Goal: Task Accomplishment & Management: Complete application form

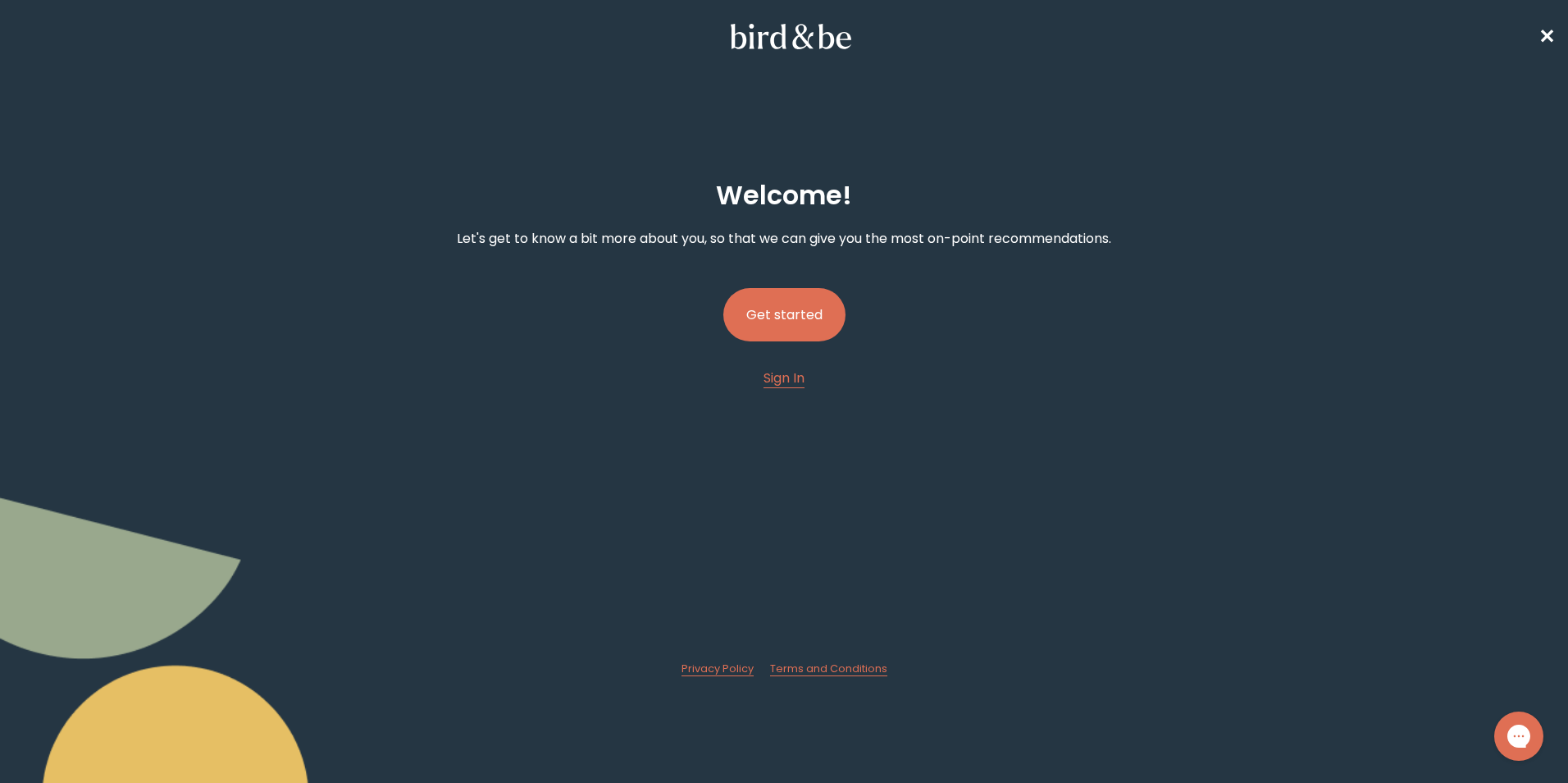
click at [776, 320] on button "Get started" at bounding box center [784, 315] width 123 height 53
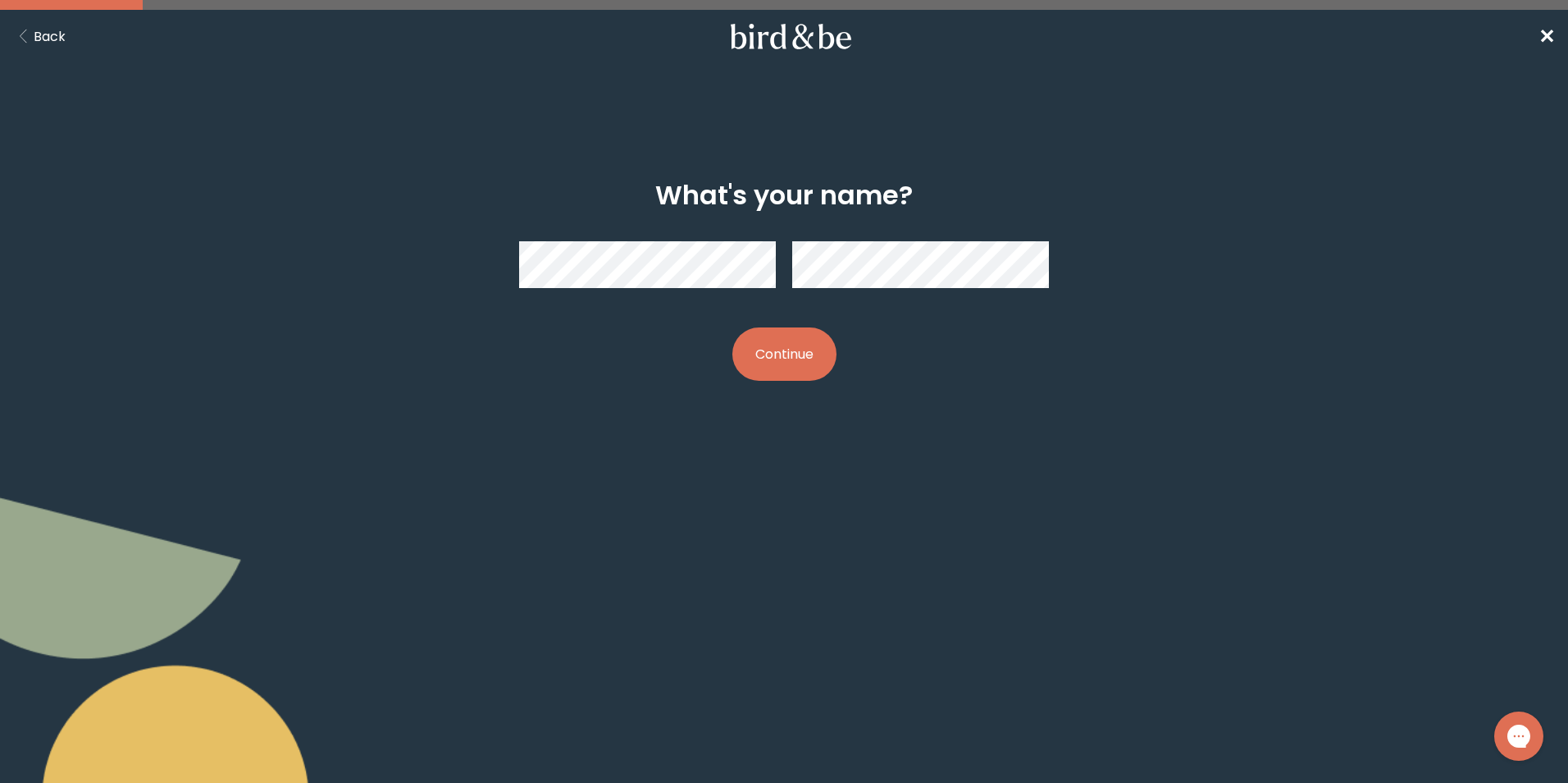
drag, startPoint x: 645, startPoint y: 444, endPoint x: 678, endPoint y: 414, distance: 44.6
click at [645, 444] on body "plus-circle minus-circle close-circle Bird & Be Logo Bird & Be Logo arrow-left …" at bounding box center [784, 391] width 1568 height 783
click at [762, 364] on button "Continue" at bounding box center [784, 354] width 104 height 53
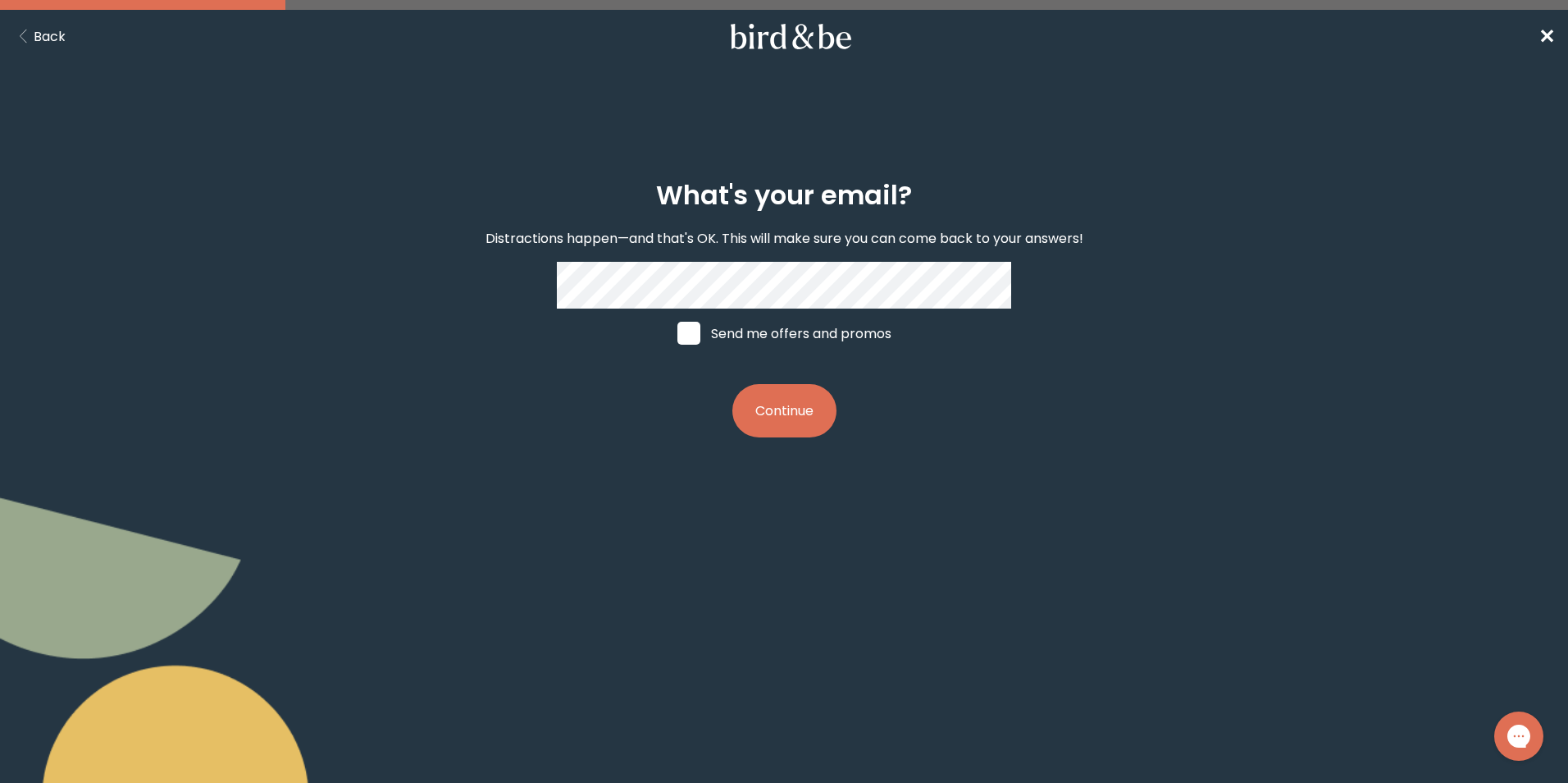
click at [776, 432] on button "Continue" at bounding box center [784, 411] width 104 height 53
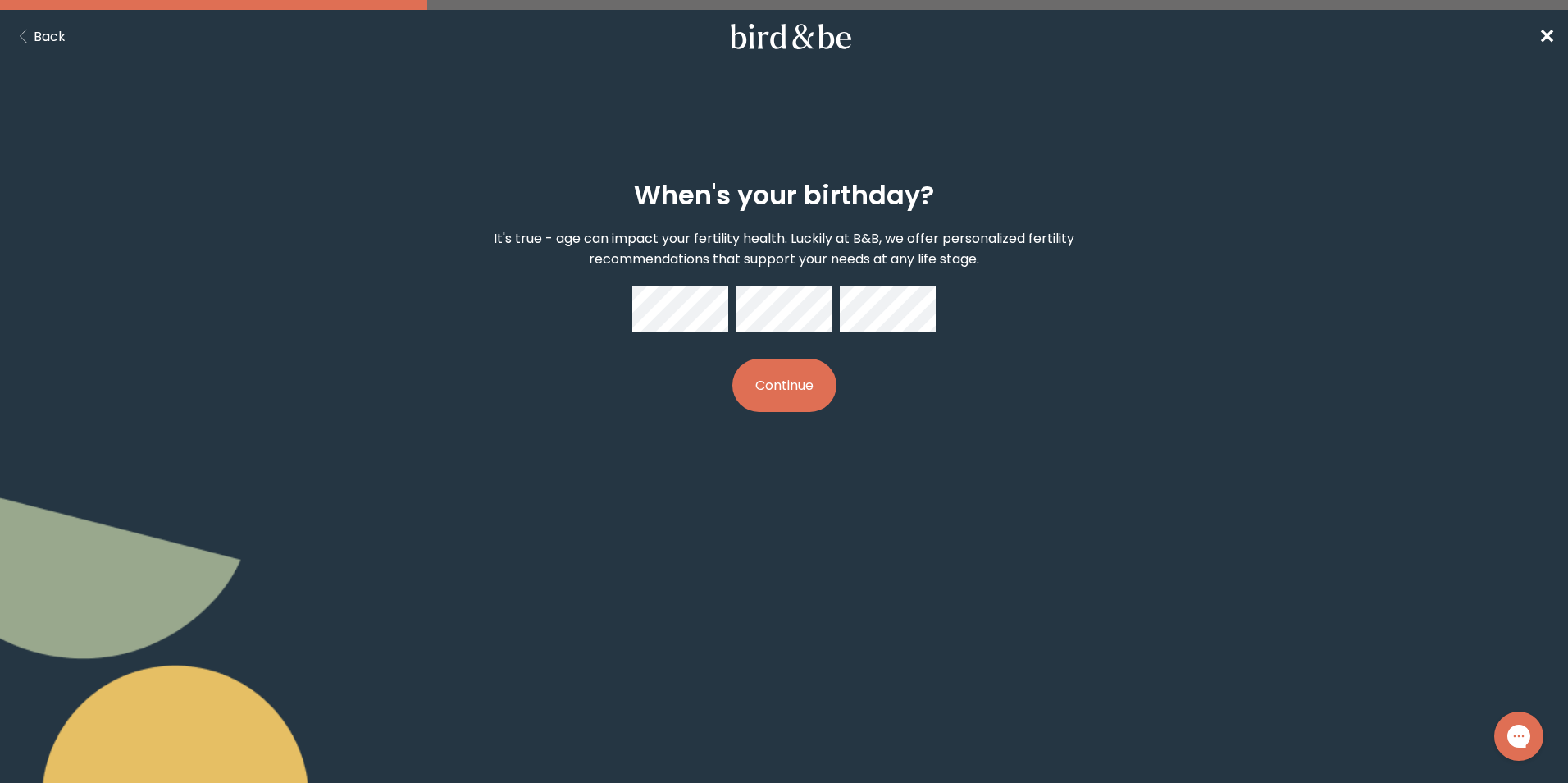
click at [809, 375] on button "Continue" at bounding box center [784, 385] width 104 height 53
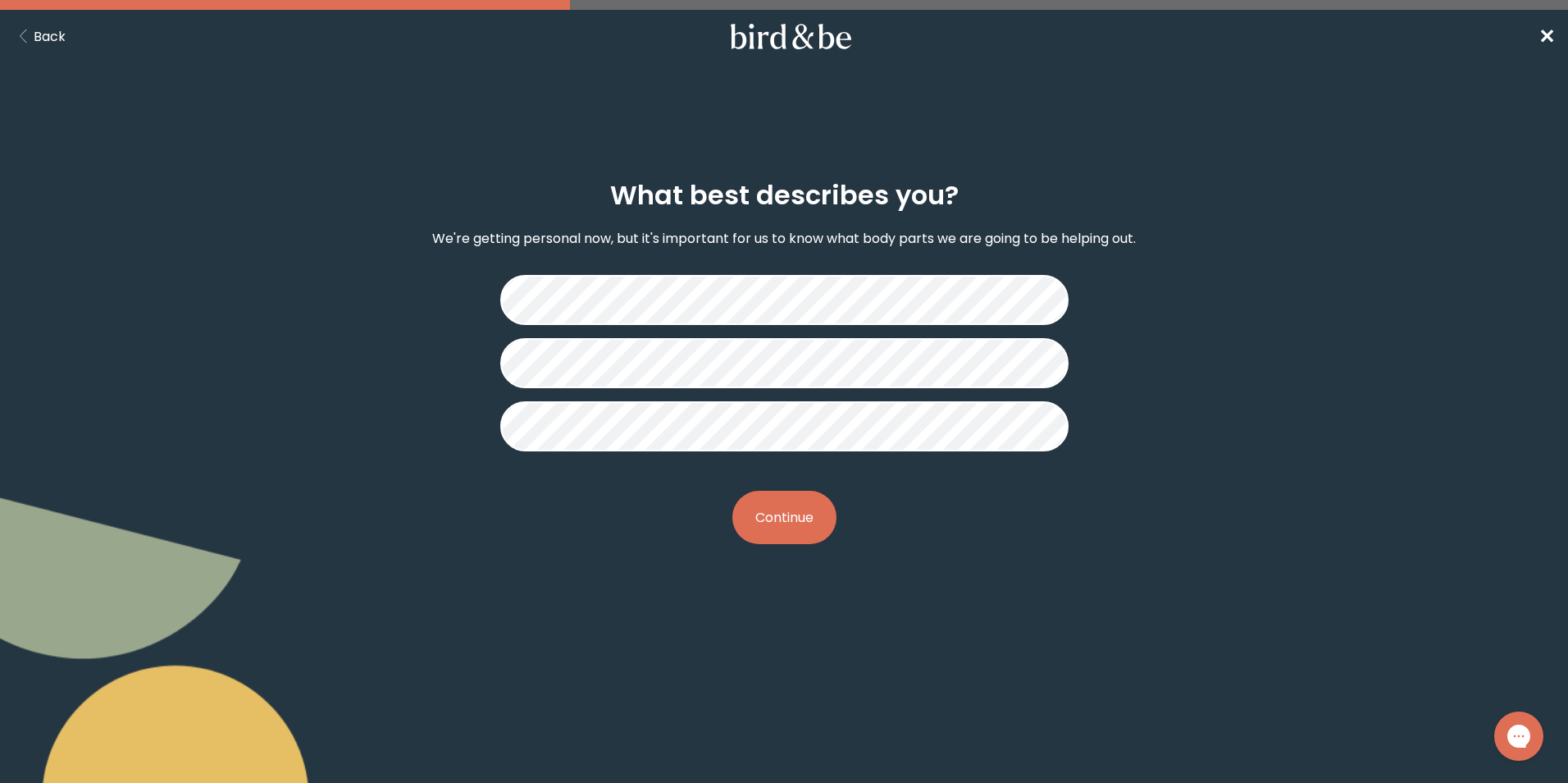
click at [805, 522] on button "Continue" at bounding box center [784, 518] width 104 height 53
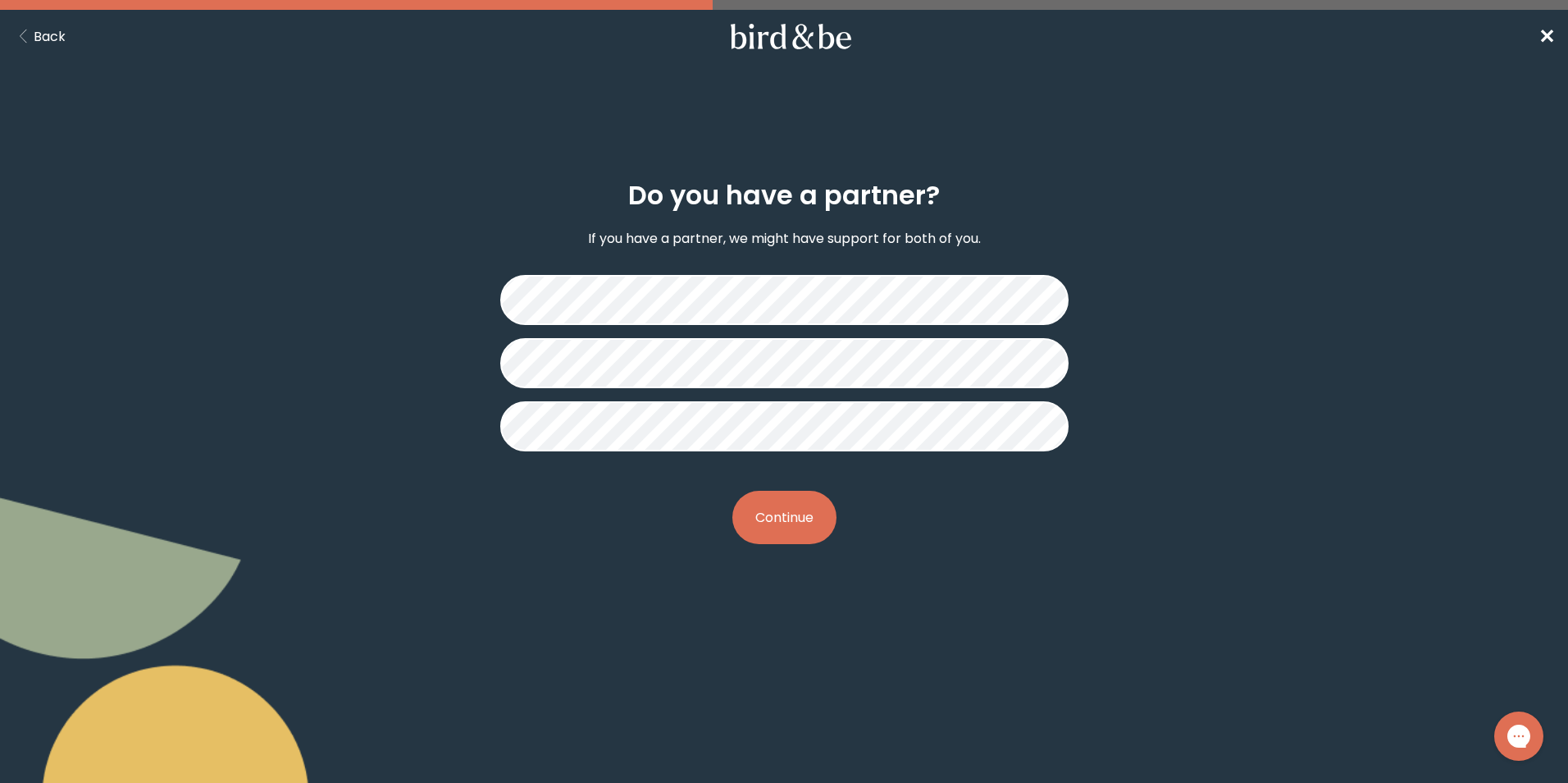
click at [785, 527] on button "Continue" at bounding box center [784, 518] width 104 height 53
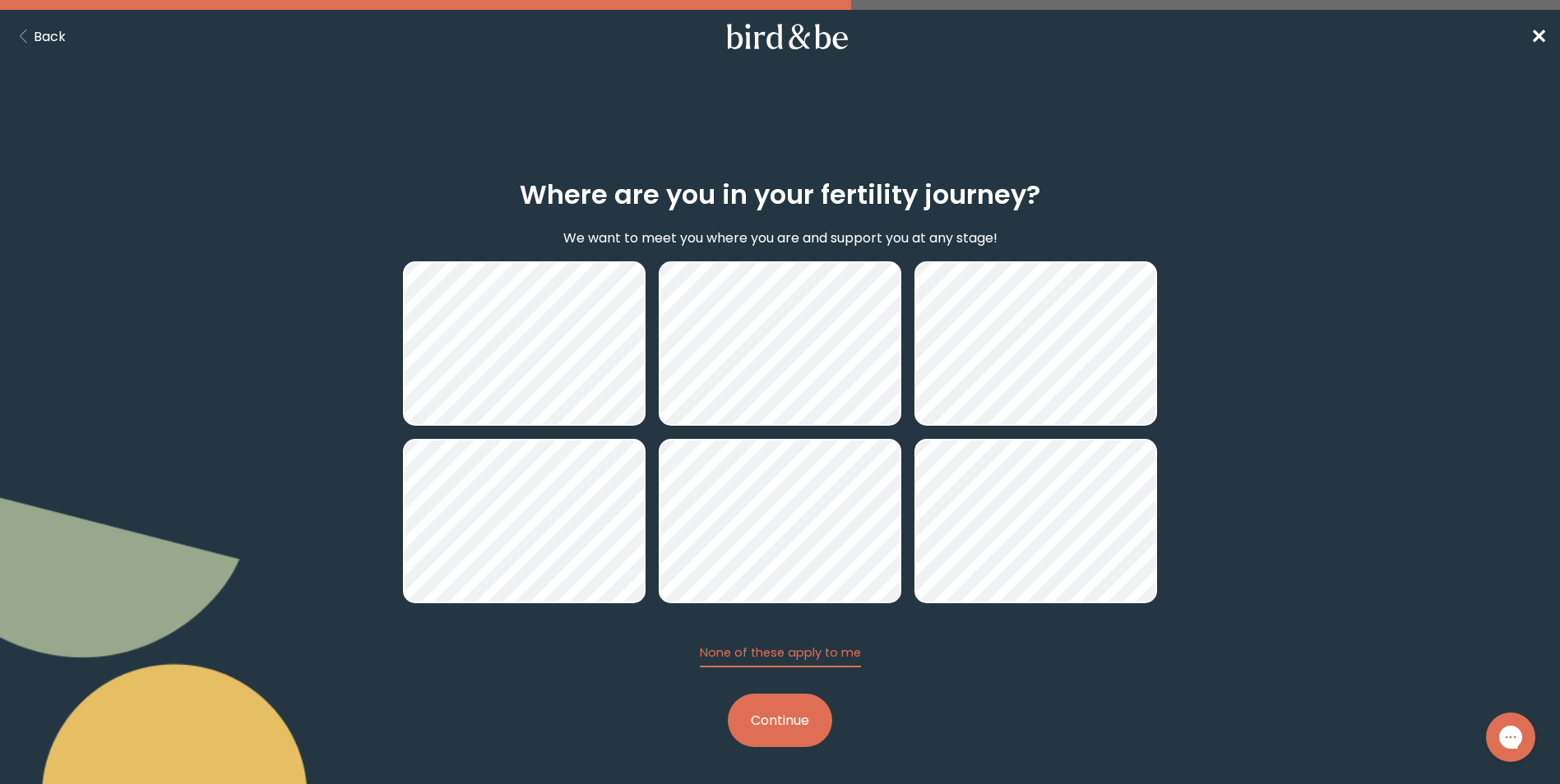
click at [781, 722] on button "Continue" at bounding box center [780, 721] width 104 height 54
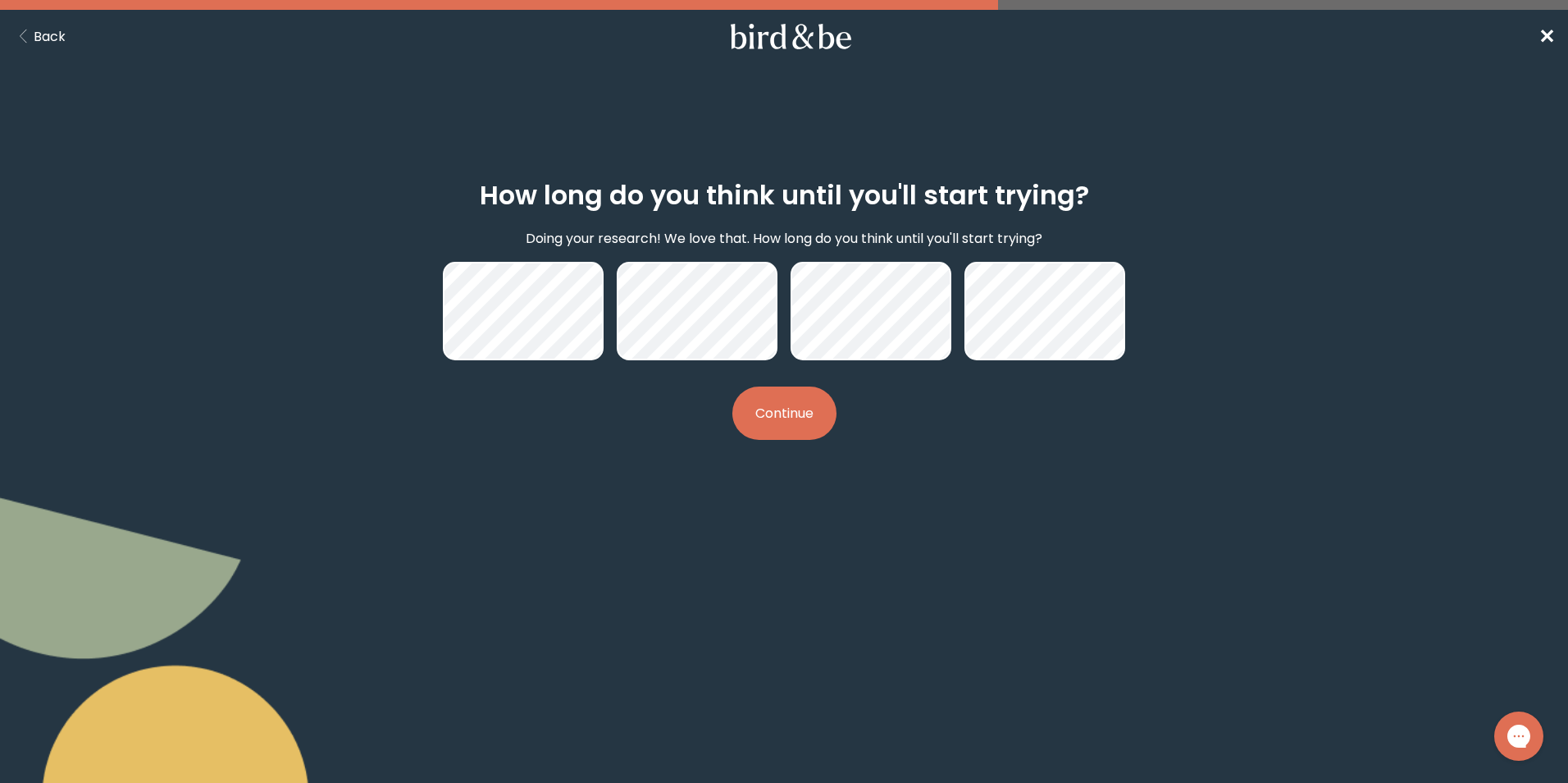
click at [797, 420] on button "Continue" at bounding box center [784, 414] width 104 height 53
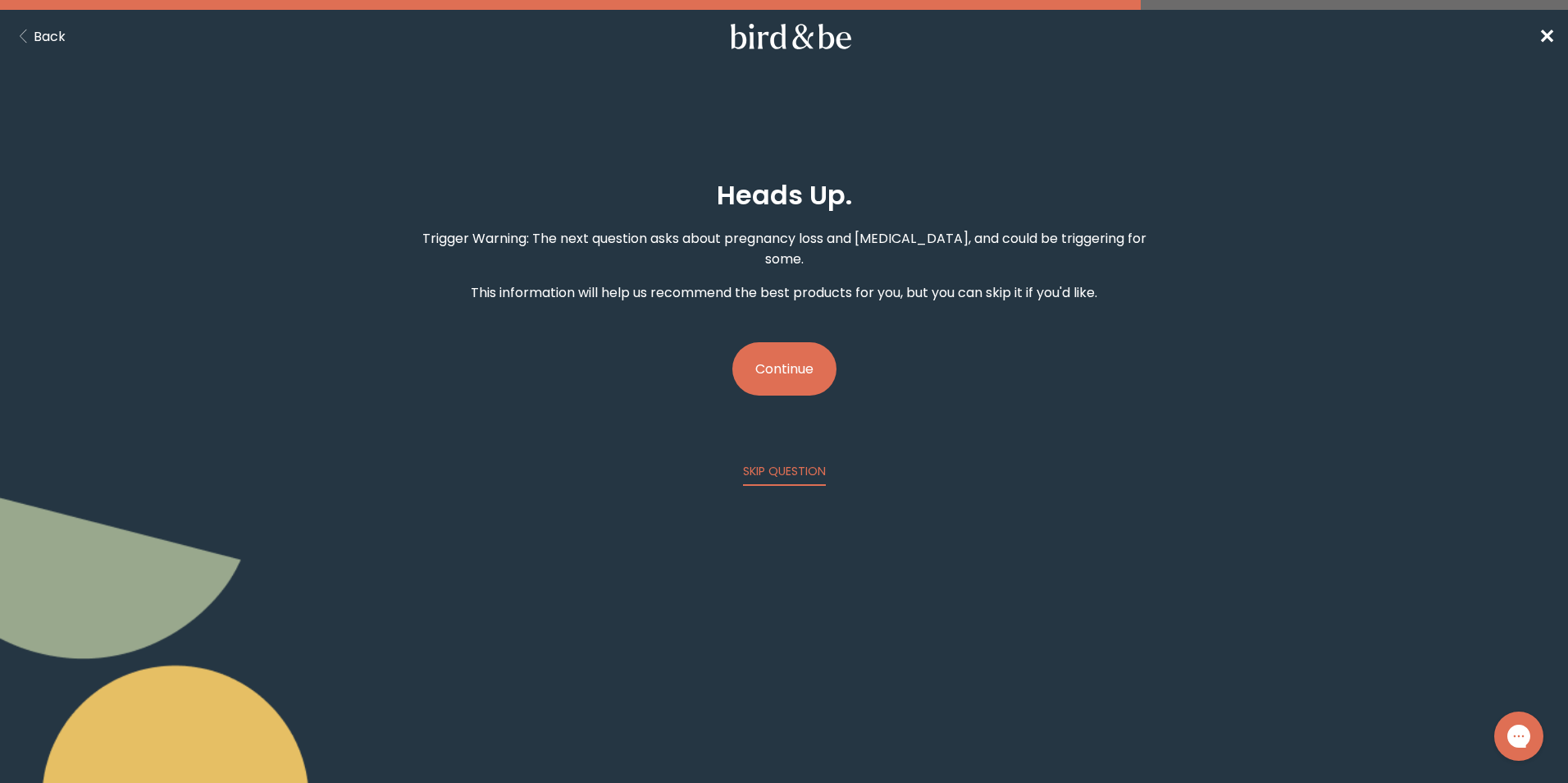
click at [806, 348] on button "Continue" at bounding box center [784, 369] width 104 height 53
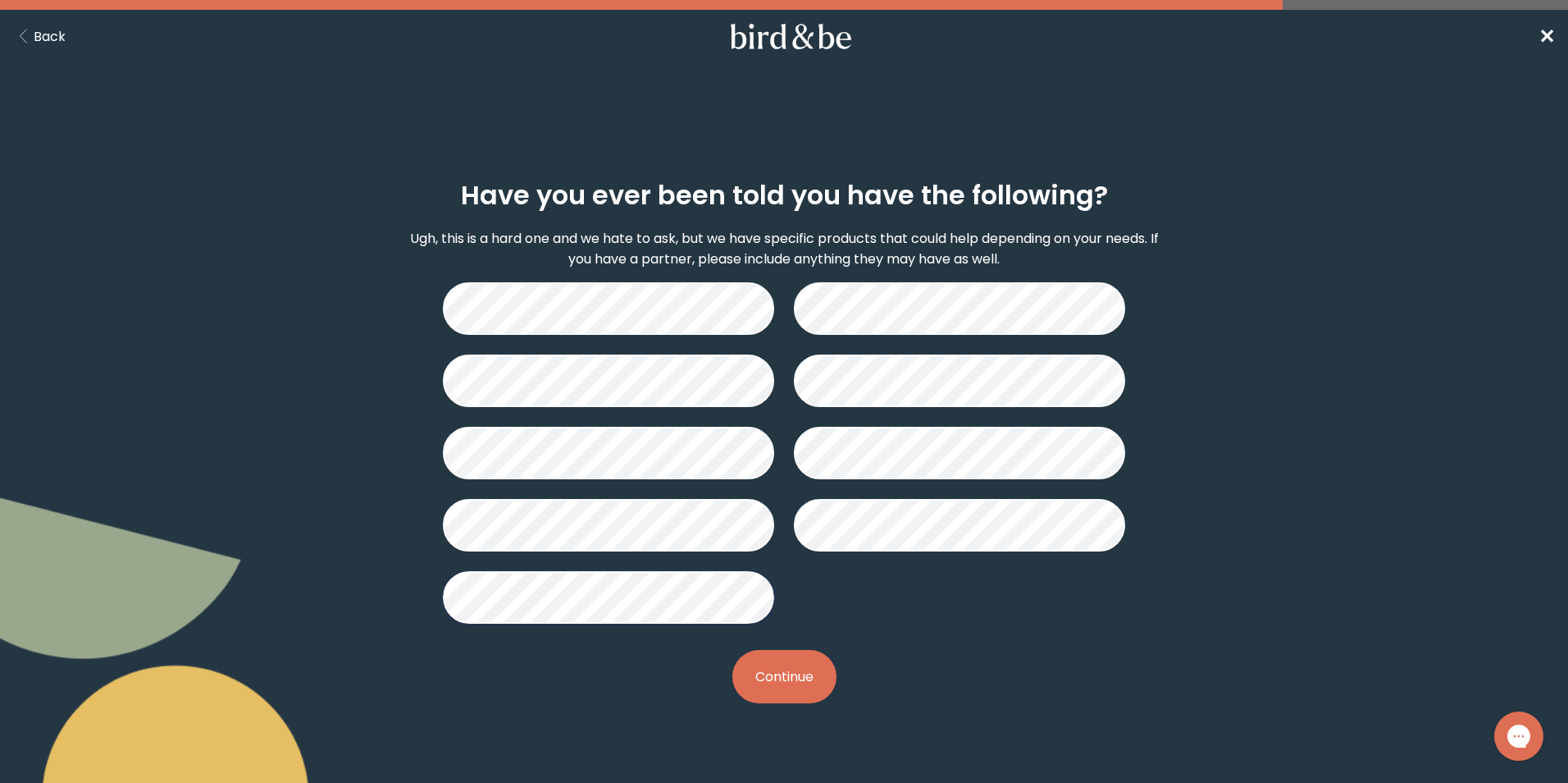
click at [753, 678] on button "Continue" at bounding box center [784, 677] width 104 height 53
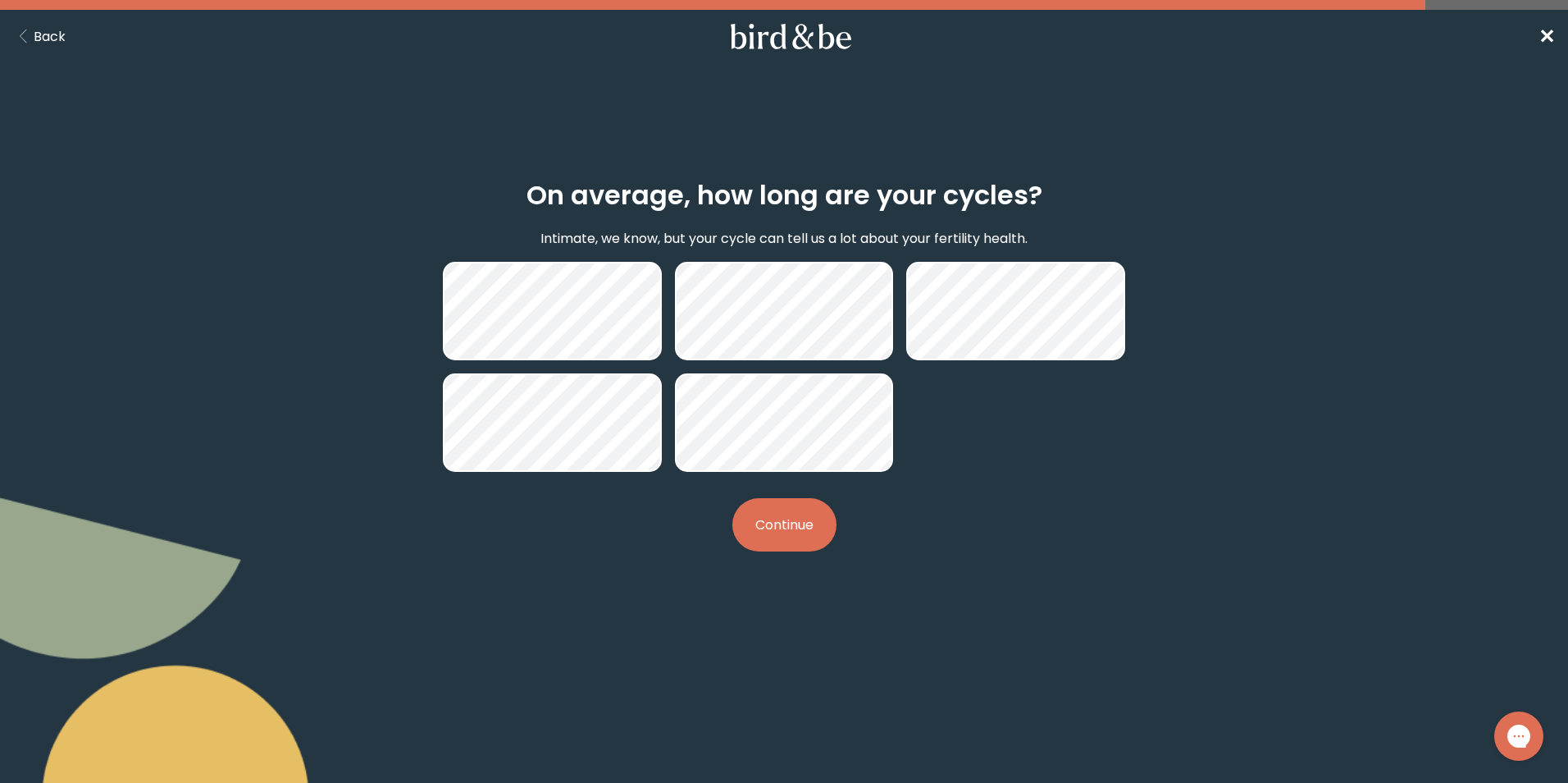
click at [800, 516] on button "Continue" at bounding box center [784, 525] width 104 height 53
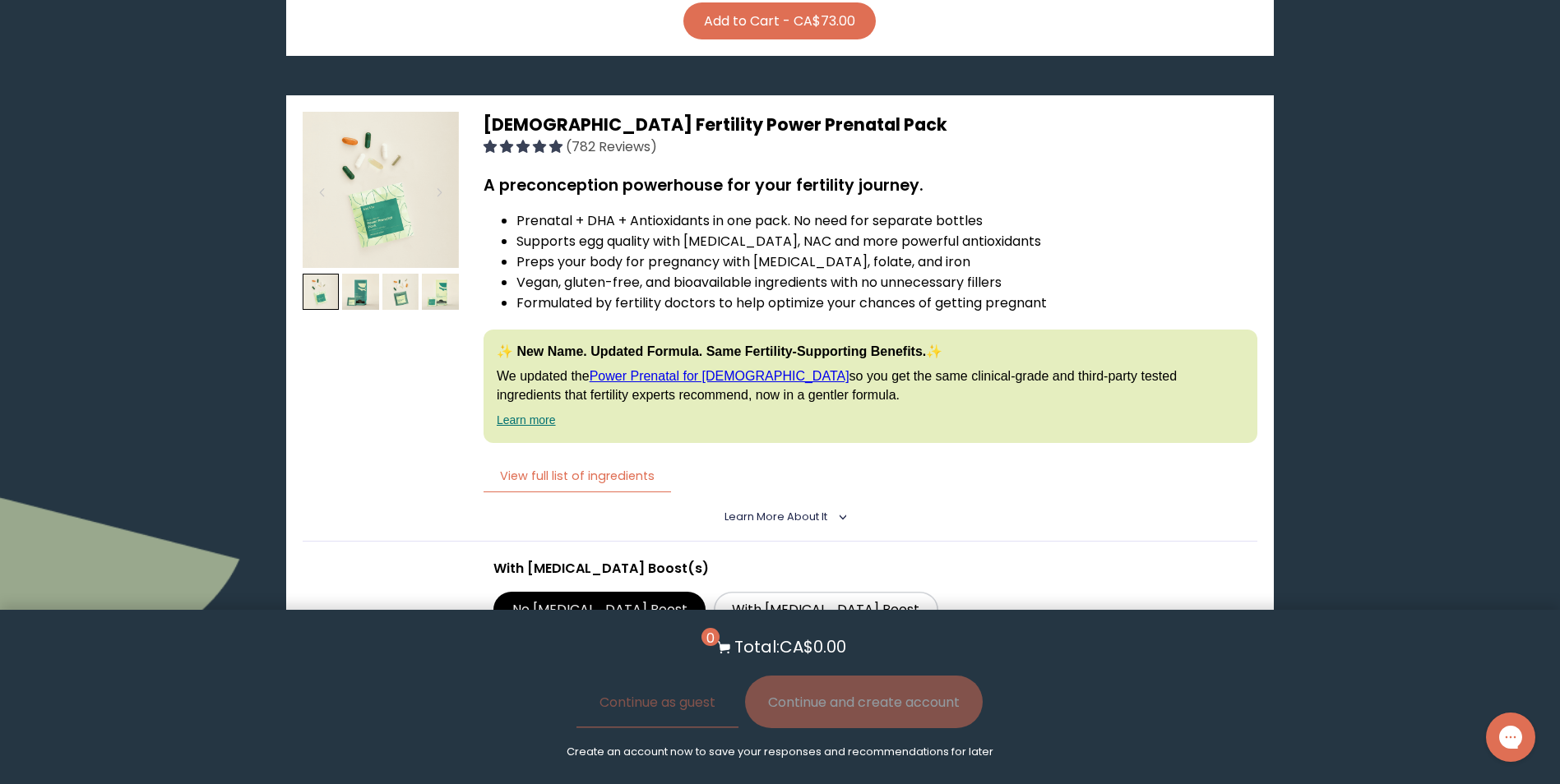
scroll to position [3205, 0]
